Goal: Navigation & Orientation: Find specific page/section

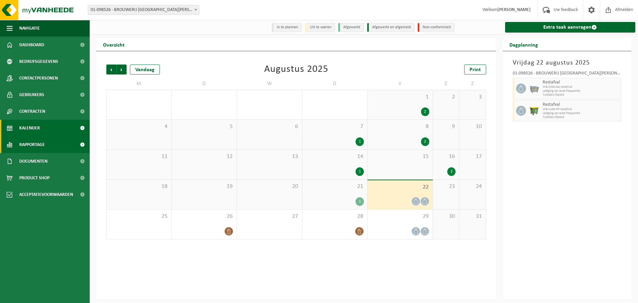
click at [54, 147] on link "Rapportage" at bounding box center [45, 144] width 90 height 17
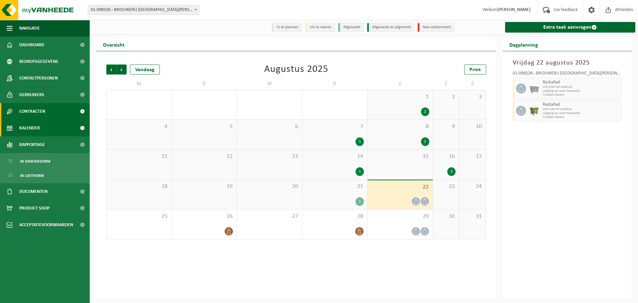
click at [45, 116] on span "Contracten" at bounding box center [32, 111] width 26 height 17
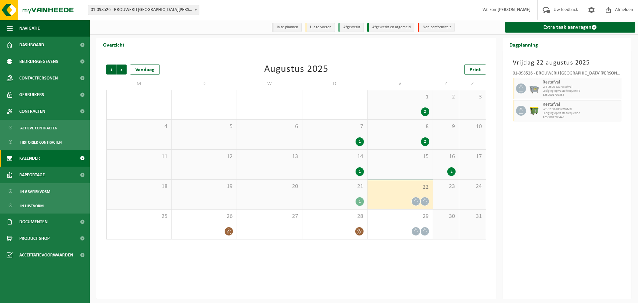
click at [44, 159] on link "Kalender" at bounding box center [45, 158] width 90 height 17
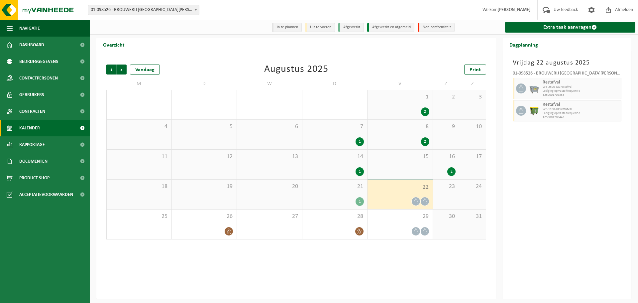
click at [328, 193] on div "21 1" at bounding box center [334, 194] width 65 height 30
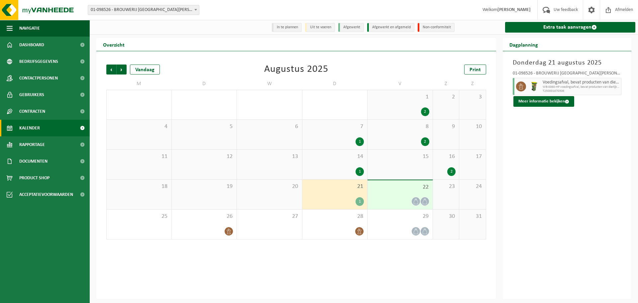
click at [405, 195] on div "22" at bounding box center [399, 194] width 65 height 29
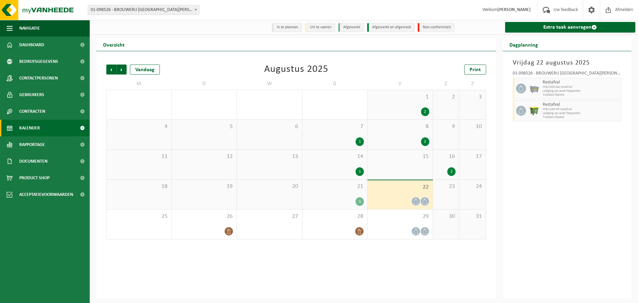
click at [344, 196] on div "21 1" at bounding box center [334, 194] width 65 height 30
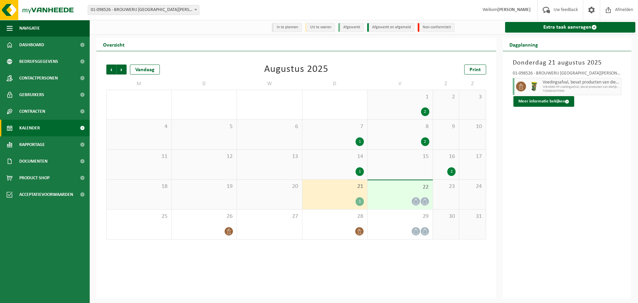
click at [125, 285] on div "Vorige Volgende Vandaag Augustus 2025 Print M D W D V Z Z 28 29 1 30 31 1 1 2 2…" at bounding box center [296, 174] width 400 height 247
click at [123, 70] on span "Volgende" at bounding box center [122, 69] width 10 height 10
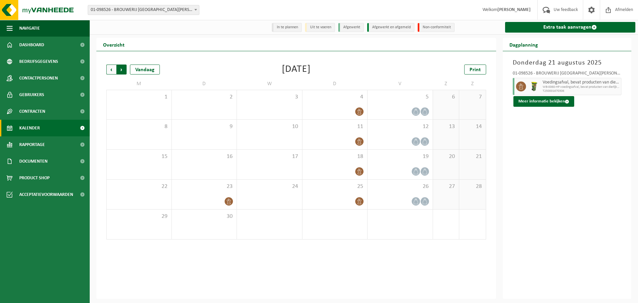
click at [114, 70] on span "Vorige" at bounding box center [111, 69] width 10 height 10
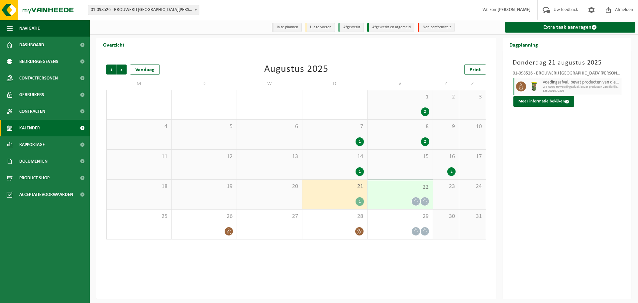
click at [160, 275] on div "Vorige Volgende Vandaag Augustus 2025 Print M D W D V Z Z 28 29 1 30 31 1 1 2 2…" at bounding box center [296, 174] width 400 height 247
click at [544, 166] on div "Donderdag 21 augustus 2025 01-098526 - BROUWERIJ SINT BERNARDUS - WATOU Voeding…" at bounding box center [567, 174] width 129 height 247
click at [52, 76] on span "Contactpersonen" at bounding box center [38, 78] width 39 height 17
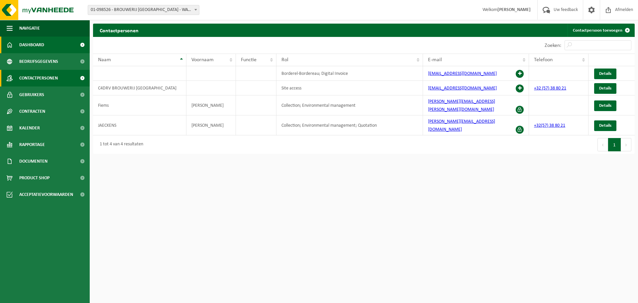
click at [44, 47] on span "Dashboard" at bounding box center [31, 45] width 25 height 17
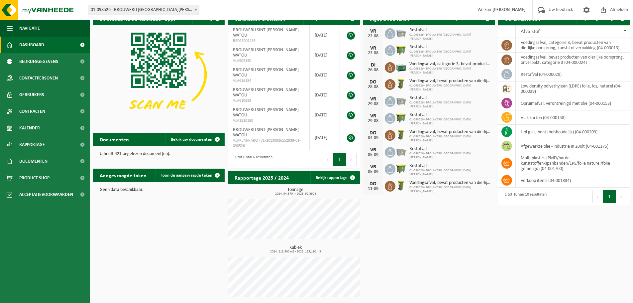
scroll to position [12, 0]
click at [54, 11] on img at bounding box center [40, 10] width 80 height 20
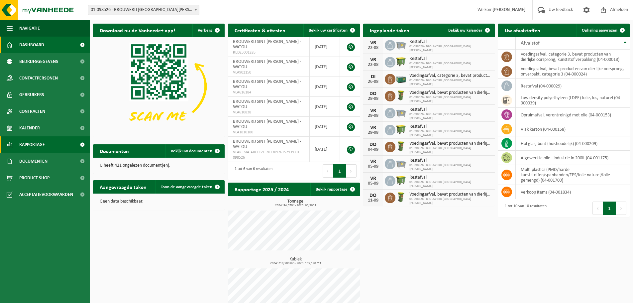
click at [39, 142] on span "Rapportage" at bounding box center [32, 144] width 26 height 17
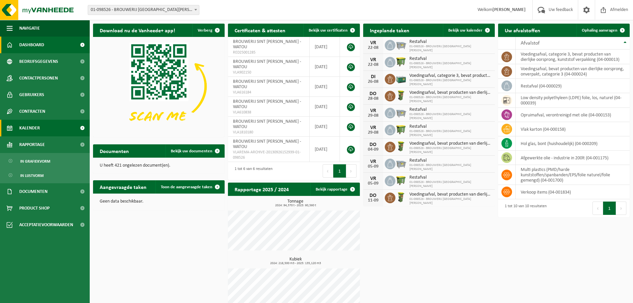
click at [37, 132] on span "Kalender" at bounding box center [29, 128] width 21 height 17
